Goal: Information Seeking & Learning: Understand process/instructions

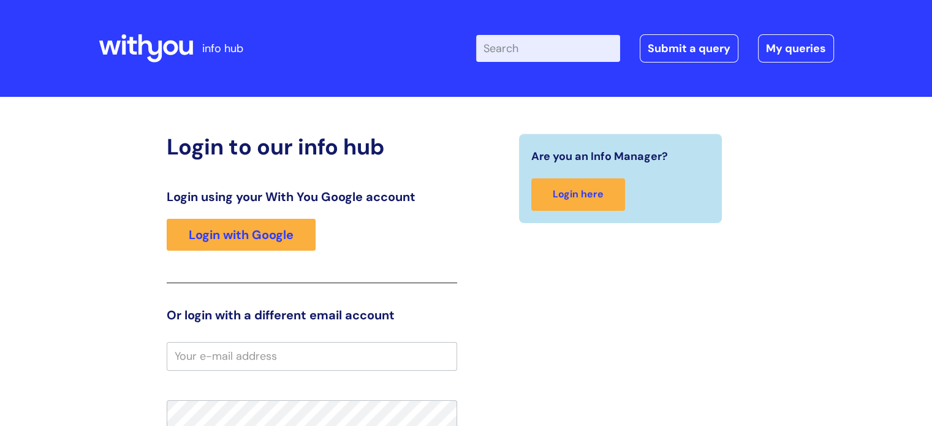
click at [513, 56] on input "Enter your search term here..." at bounding box center [548, 48] width 144 height 27
type input "y"
type input "updating personal details"
click button "Search" at bounding box center [0, 0] width 0 height 0
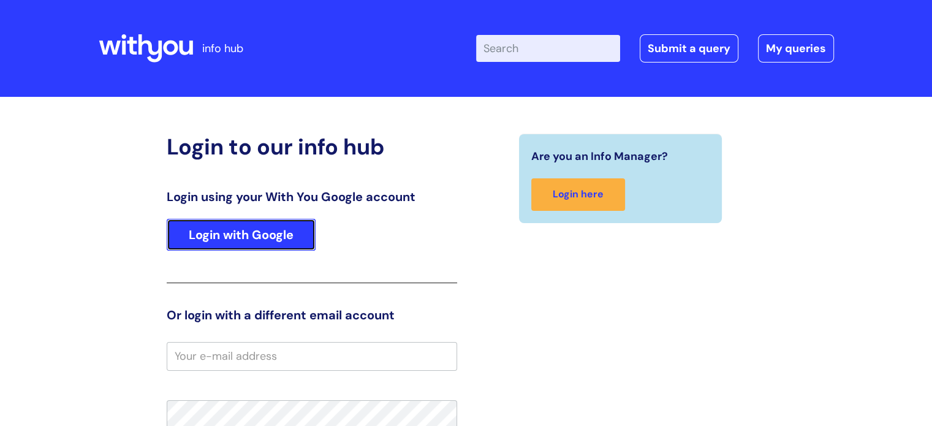
click at [240, 232] on link "Login with Google" at bounding box center [241, 235] width 149 height 32
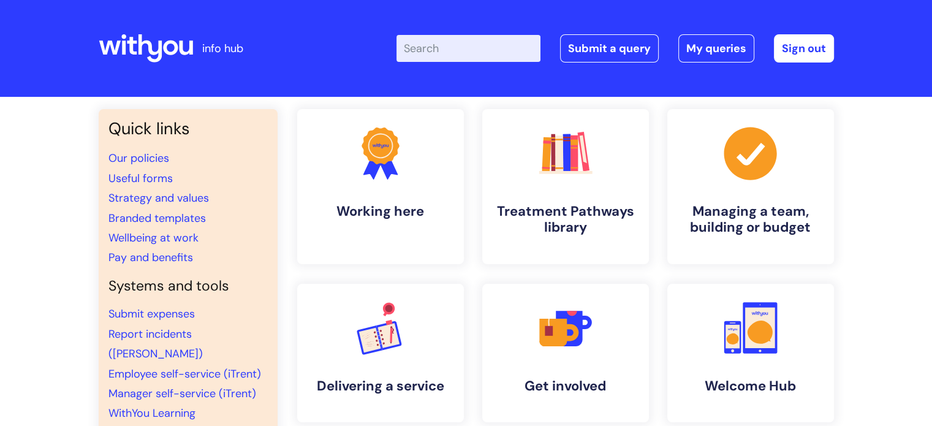
click at [462, 56] on input "Enter your search term here..." at bounding box center [469, 48] width 144 height 27
type input "update personal details"
click button "Search" at bounding box center [0, 0] width 0 height 0
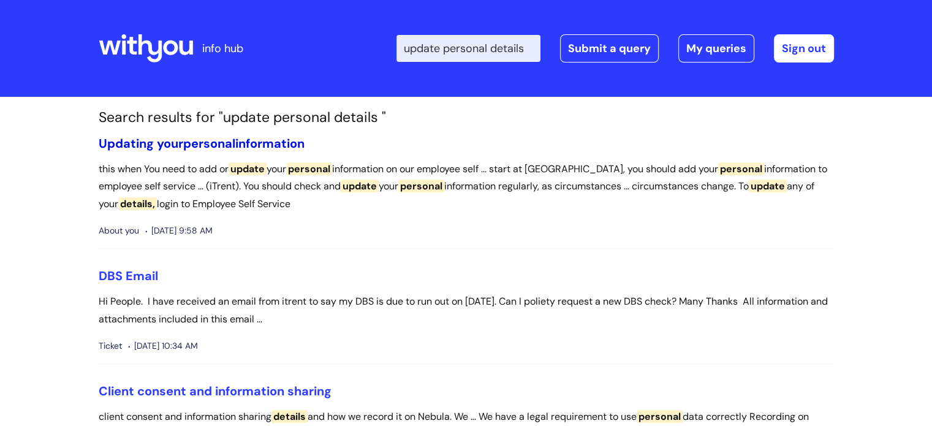
click at [153, 142] on link "Updating your personal information" at bounding box center [202, 143] width 206 height 16
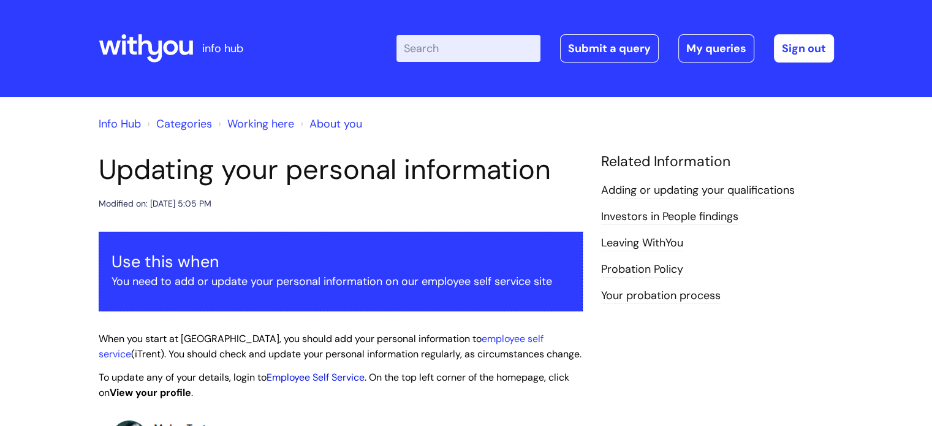
click at [311, 379] on link "Employee Self Service" at bounding box center [316, 377] width 98 height 13
